Goal: Task Accomplishment & Management: Complete application form

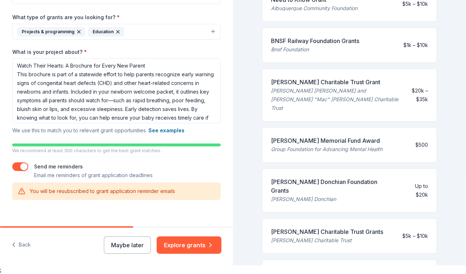
scroll to position [168, 0]
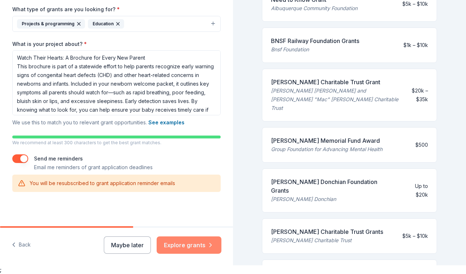
click at [189, 244] on button "Explore grants" at bounding box center [189, 245] width 65 height 17
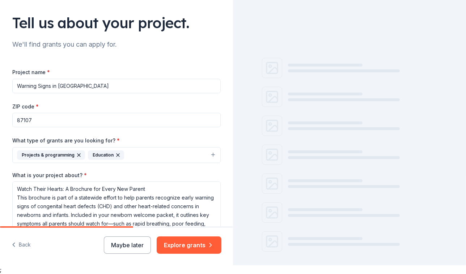
scroll to position [37, 0]
click at [96, 86] on input "Warning Signs in [GEOGRAPHIC_DATA]" at bounding box center [116, 86] width 209 height 14
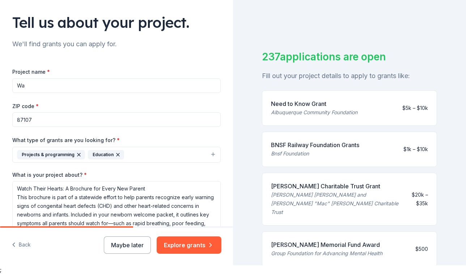
type input "W"
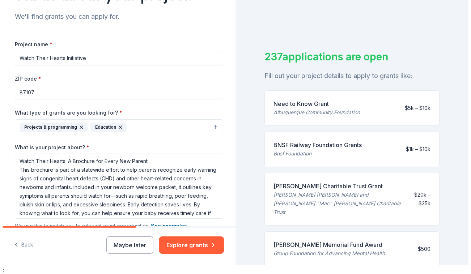
scroll to position [81, 0]
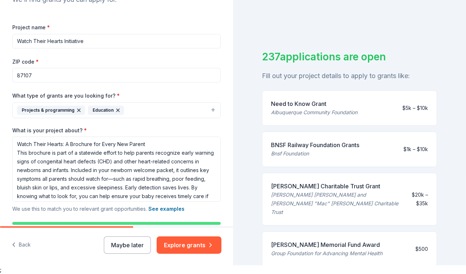
type input "Watch Their Hearts Initiative"
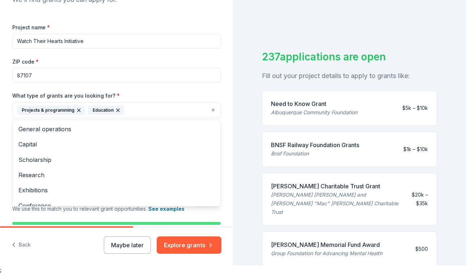
click at [132, 111] on button "Projects & programming Education" at bounding box center [116, 110] width 209 height 16
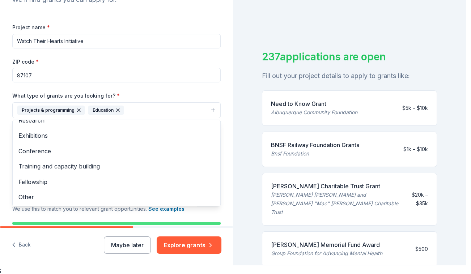
scroll to position [0, 0]
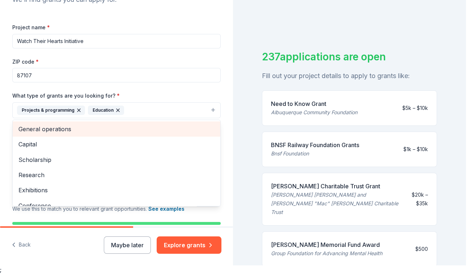
click at [58, 125] on span "General operations" at bounding box center [116, 129] width 196 height 9
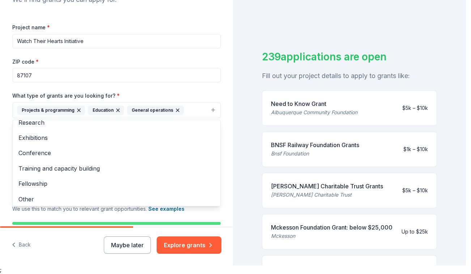
scroll to position [39, 0]
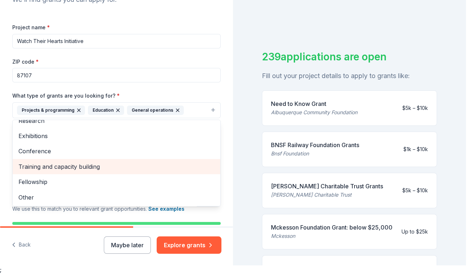
click at [91, 169] on span "Training and capacity building" at bounding box center [116, 166] width 196 height 9
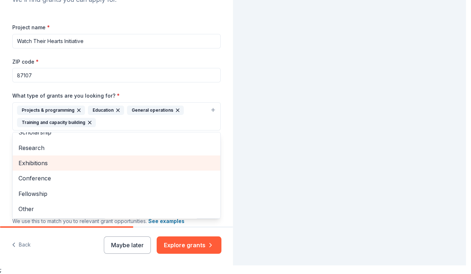
scroll to position [24, 0]
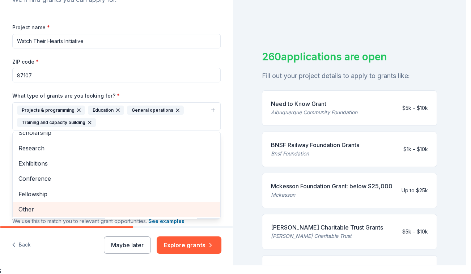
click at [66, 209] on span "Other" at bounding box center [116, 209] width 196 height 9
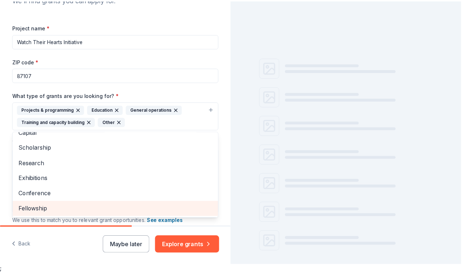
scroll to position [9, 0]
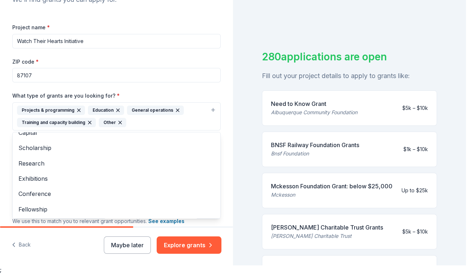
click at [7, 113] on div "Tell us about your project. We'll find grants you can apply for. Project name *…" at bounding box center [117, 118] width 232 height 416
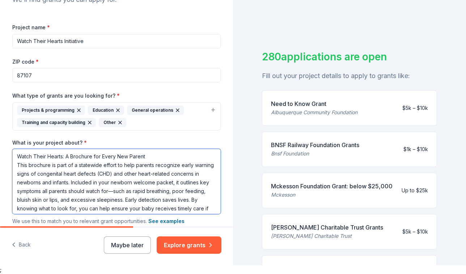
click at [88, 158] on textarea "Watch Their Hearts: A Brochure for Every New Parent This brochure is part of a …" at bounding box center [116, 181] width 209 height 65
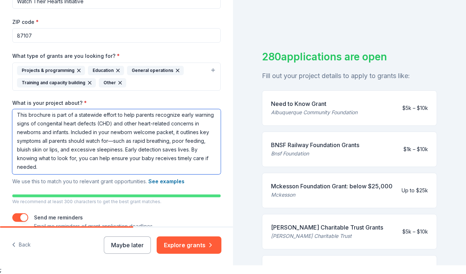
scroll to position [0, 0]
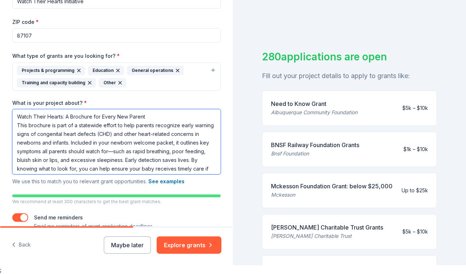
drag, startPoint x: 102, startPoint y: 164, endPoint x: 11, endPoint y: 112, distance: 104.9
click at [11, 112] on div "Tell us about your project. We'll find grants you can apply for. Project name *…" at bounding box center [117, 78] width 232 height 416
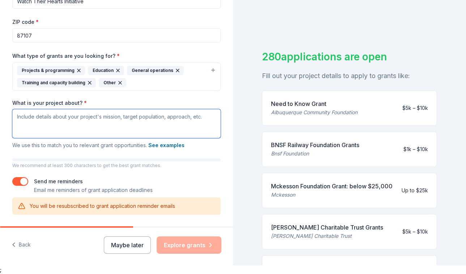
paste textarea "The Watch Their Hearts Initiative promotes early detection of congenital heart …"
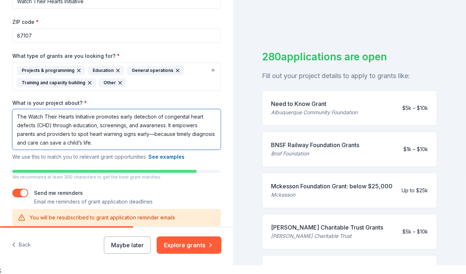
scroll to position [155, 0]
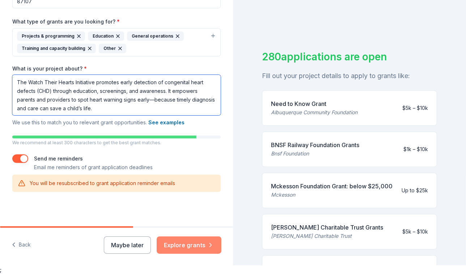
type textarea "The Watch Their Hearts Initiative promotes early detection of congenital heart …"
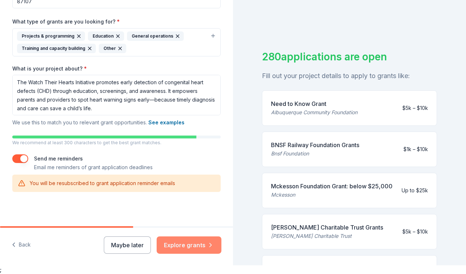
click at [194, 244] on button "Explore grants" at bounding box center [189, 245] width 65 height 17
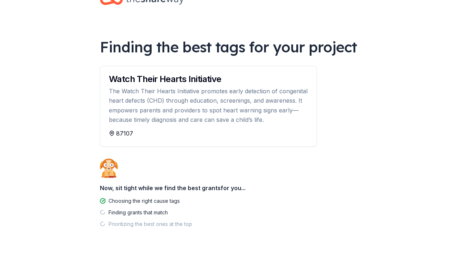
scroll to position [25, 0]
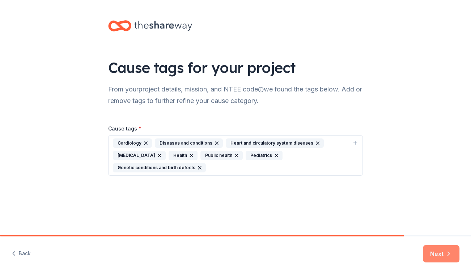
click at [447, 253] on icon "button" at bounding box center [448, 254] width 7 height 7
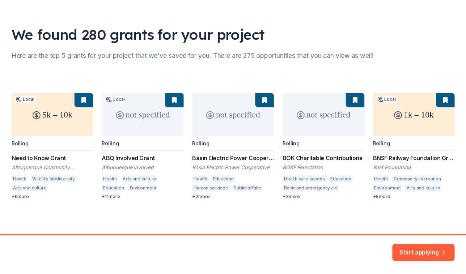
scroll to position [33, 0]
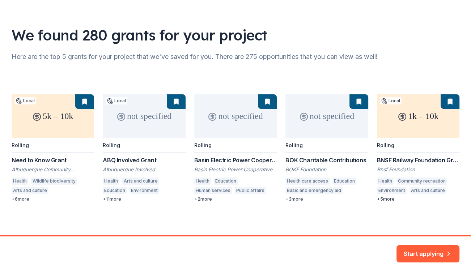
click at [23, 199] on div "5k – 10k Local Rolling Need to Know Grant Albuquerque Community Foundation Heal…" at bounding box center [236, 148] width 448 height 108
click at [417, 252] on button "Start applying" at bounding box center [428, 249] width 63 height 17
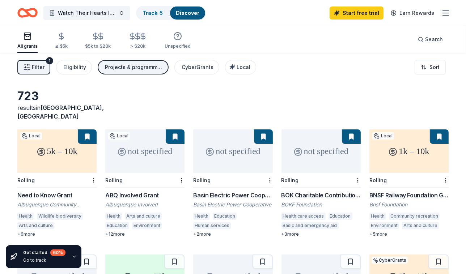
click at [211, 85] on div "723 results in [GEOGRAPHIC_DATA], [GEOGRAPHIC_DATA] 5k – 10k Local Rolling Need…" at bounding box center [233, 237] width 466 height 368
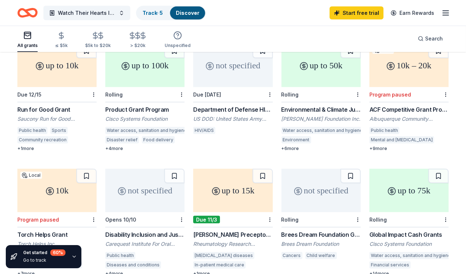
scroll to position [358, 0]
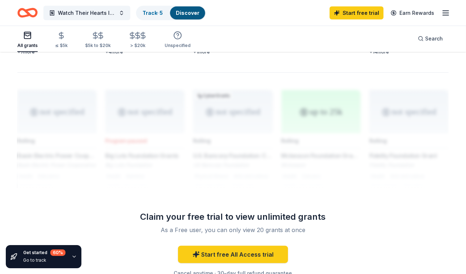
scroll to position [556, 0]
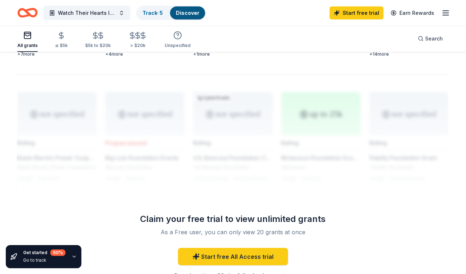
drag, startPoint x: 465, startPoint y: 172, endPoint x: 469, endPoint y: 167, distance: 7.0
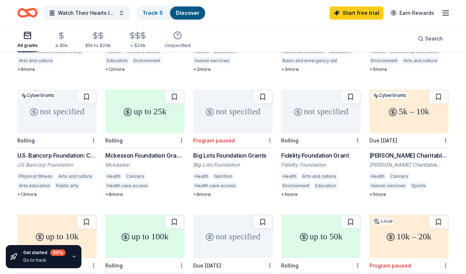
scroll to position [0, 0]
